Goal: Transaction & Acquisition: Book appointment/travel/reservation

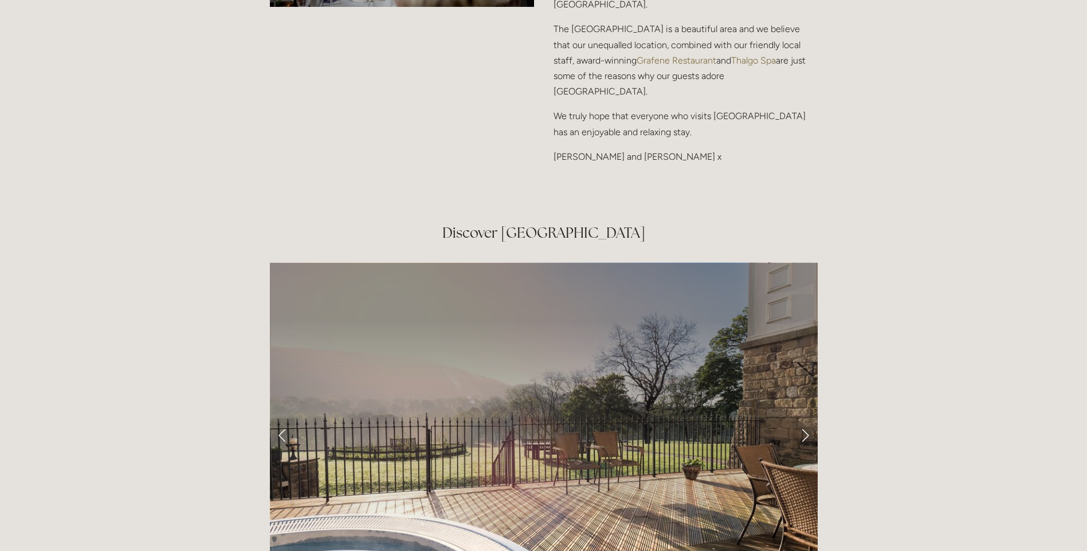
scroll to position [1834, 0]
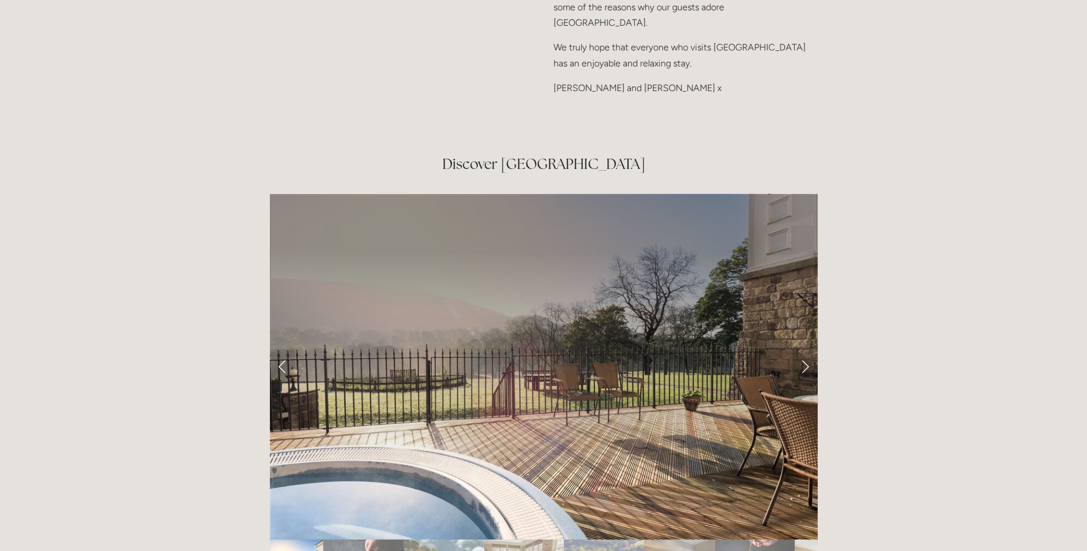
click at [803, 350] on link "Next Slide" at bounding box center [805, 367] width 25 height 34
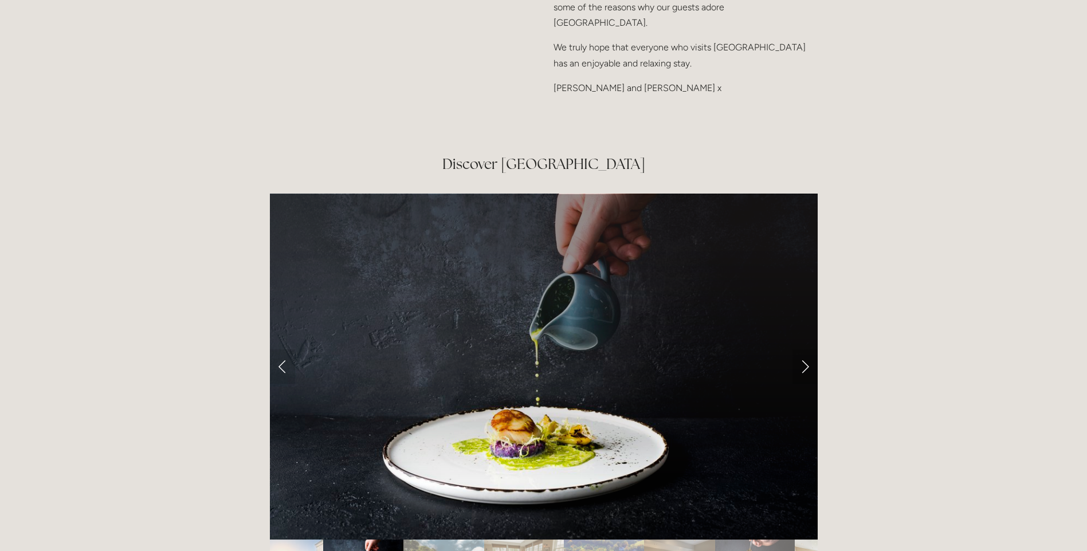
click at [803, 350] on link "Next Slide" at bounding box center [805, 367] width 25 height 34
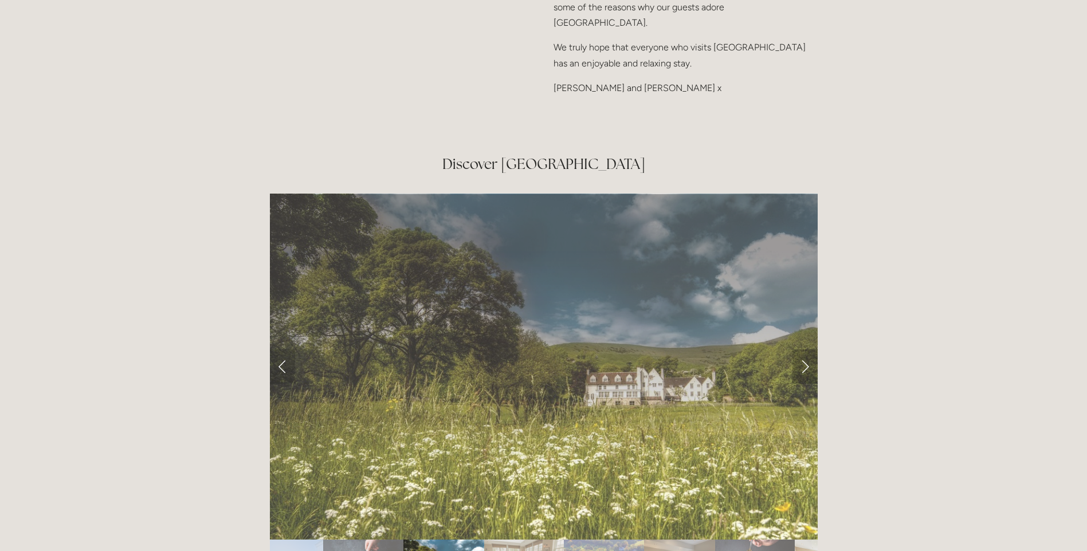
click at [801, 350] on link "Next Slide" at bounding box center [805, 367] width 25 height 34
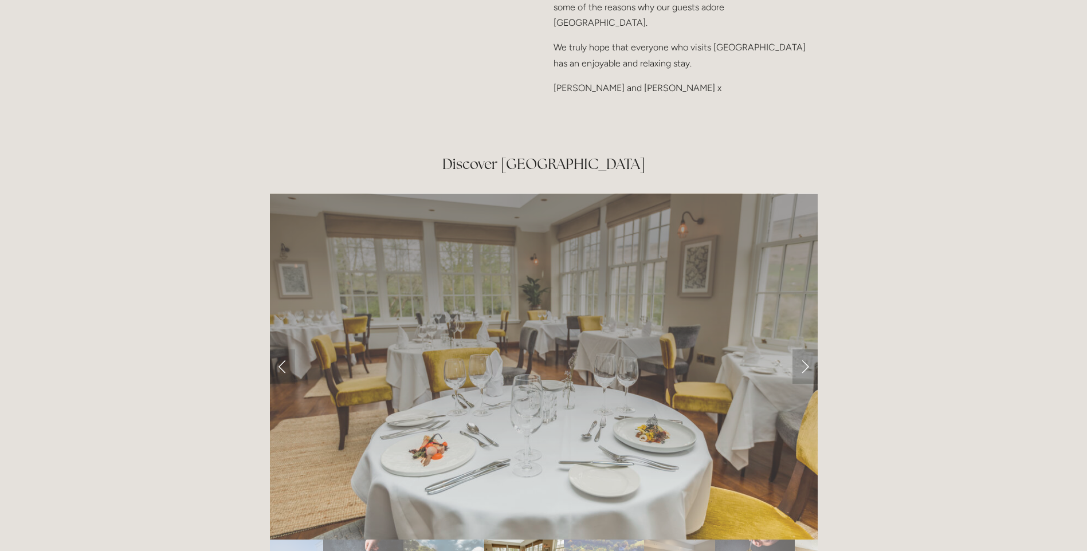
click at [801, 350] on link "Next Slide" at bounding box center [805, 367] width 25 height 34
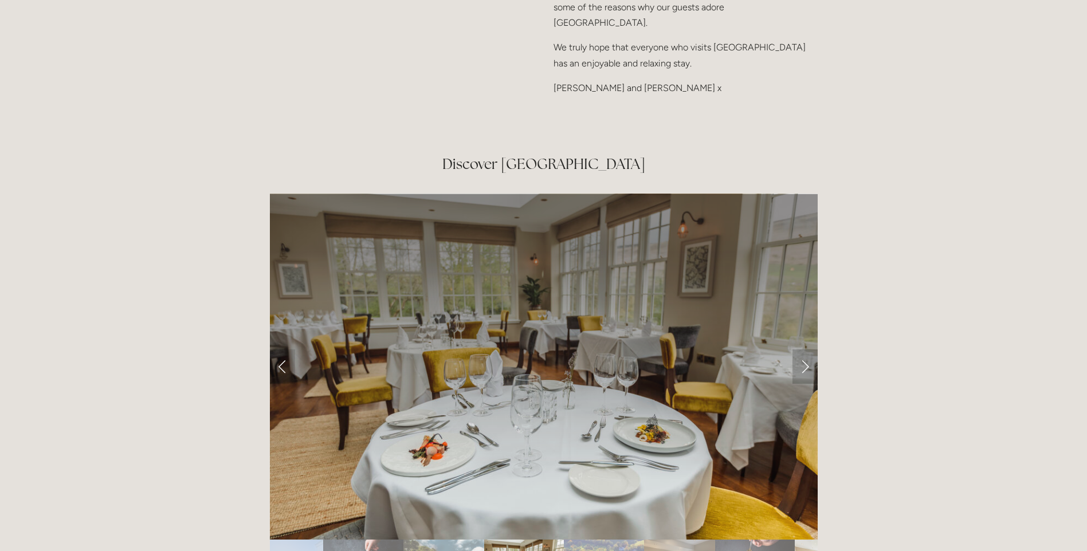
click at [801, 350] on link "Next Slide" at bounding box center [805, 367] width 25 height 34
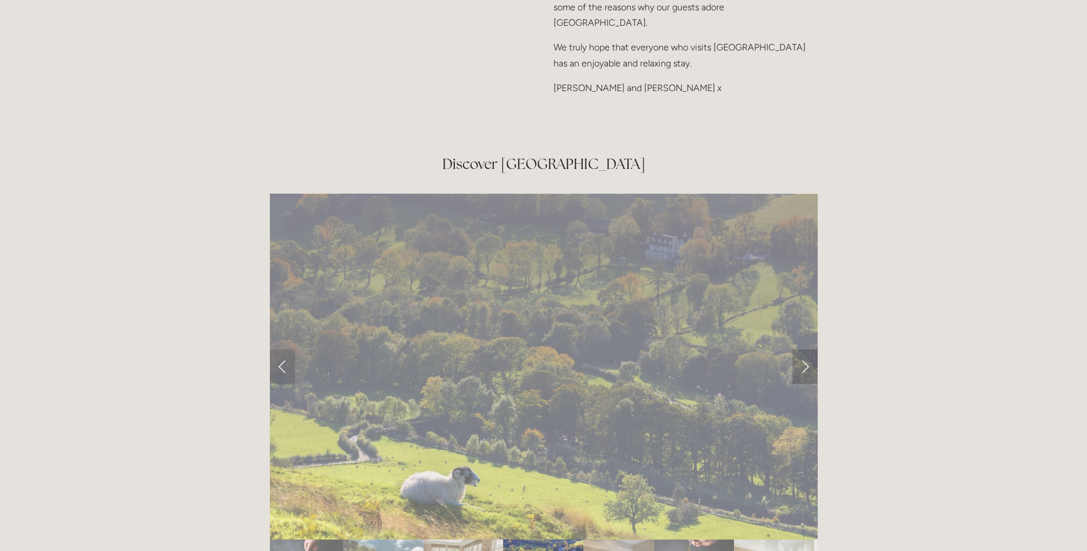
click at [801, 350] on link "Next Slide" at bounding box center [805, 367] width 25 height 34
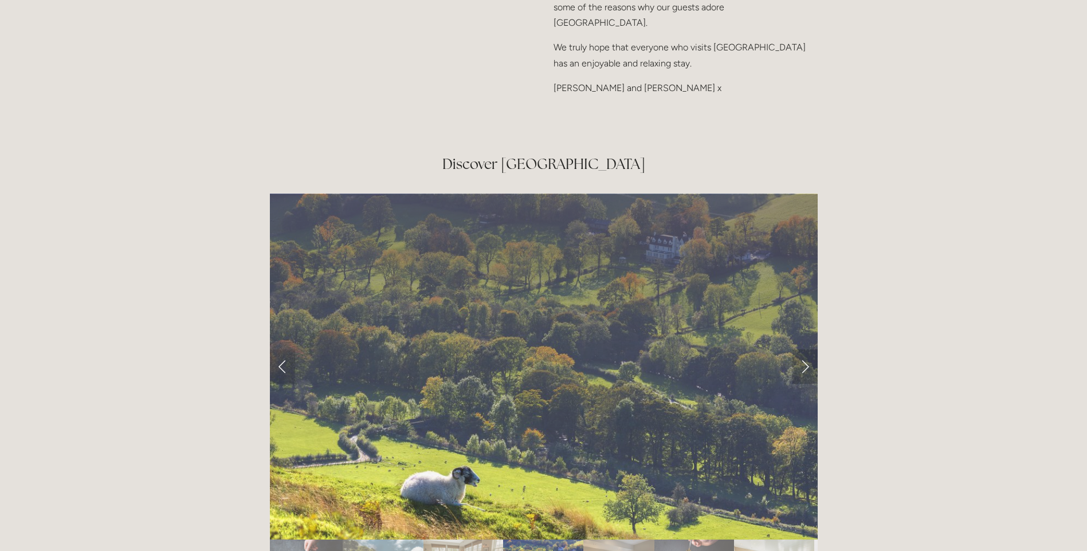
click at [801, 350] on link "Next Slide" at bounding box center [805, 367] width 25 height 34
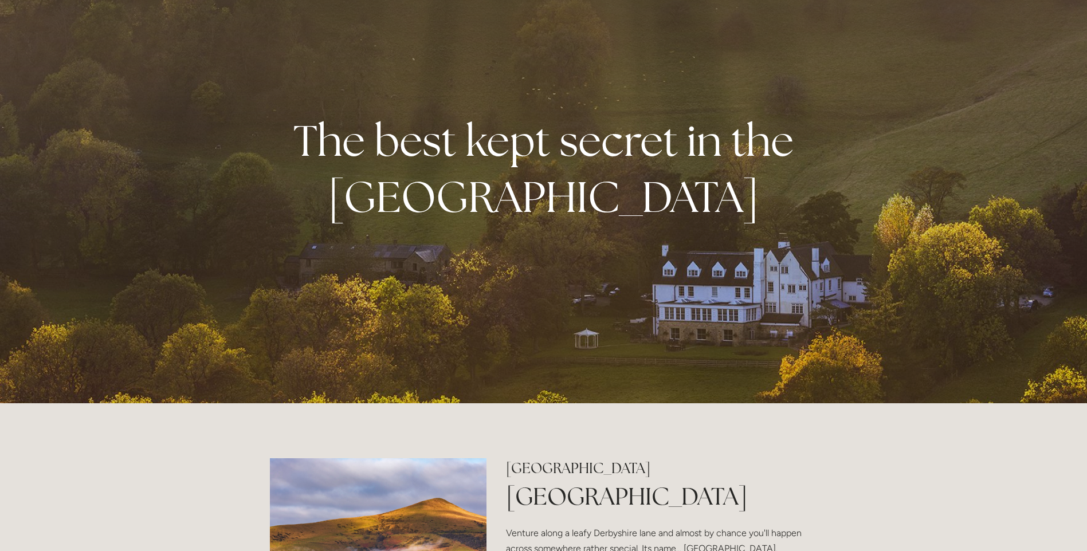
scroll to position [0, 0]
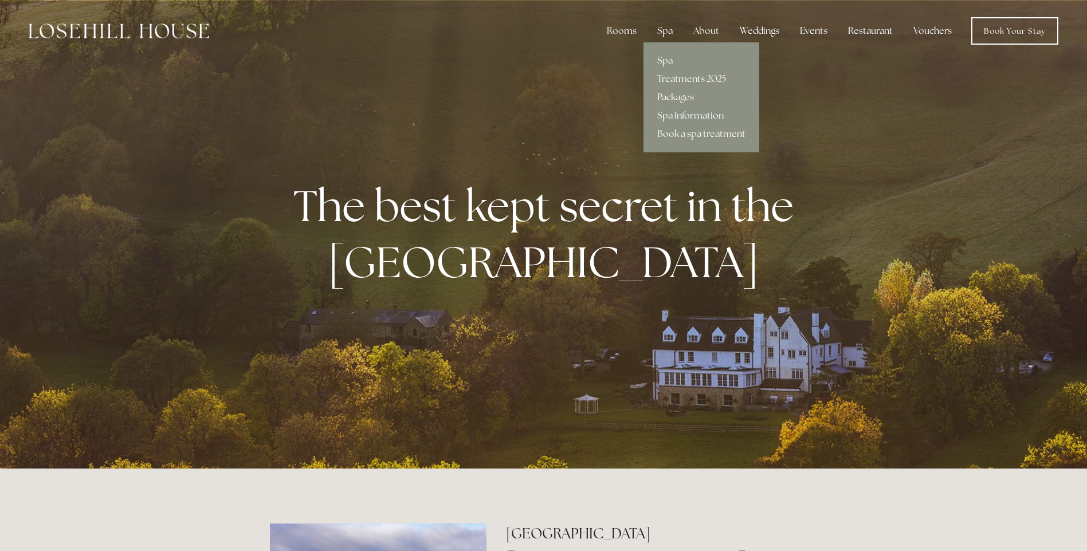
click at [675, 97] on link "Packages" at bounding box center [702, 97] width 116 height 18
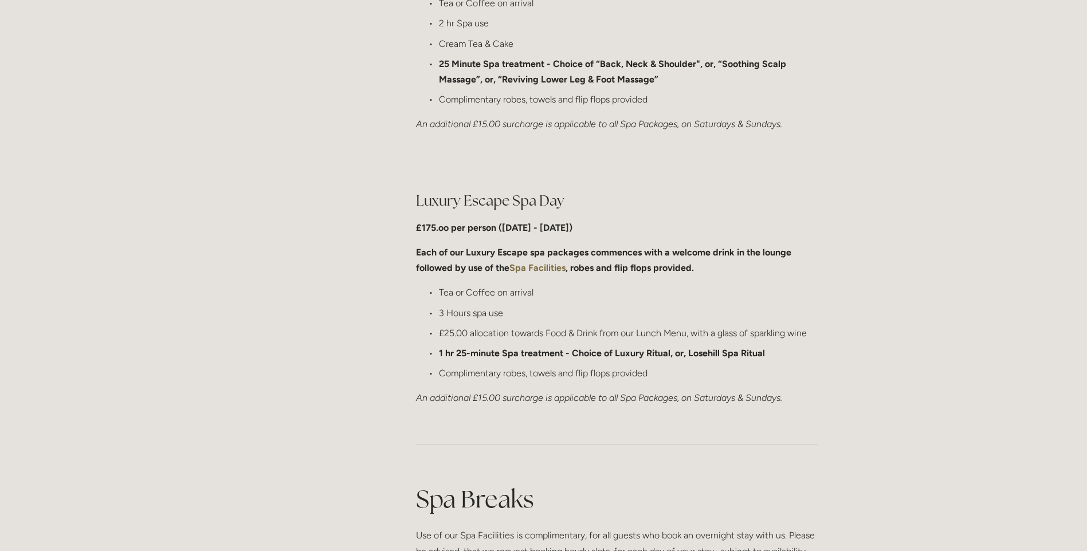
scroll to position [1204, 0]
